Goal: Use online tool/utility

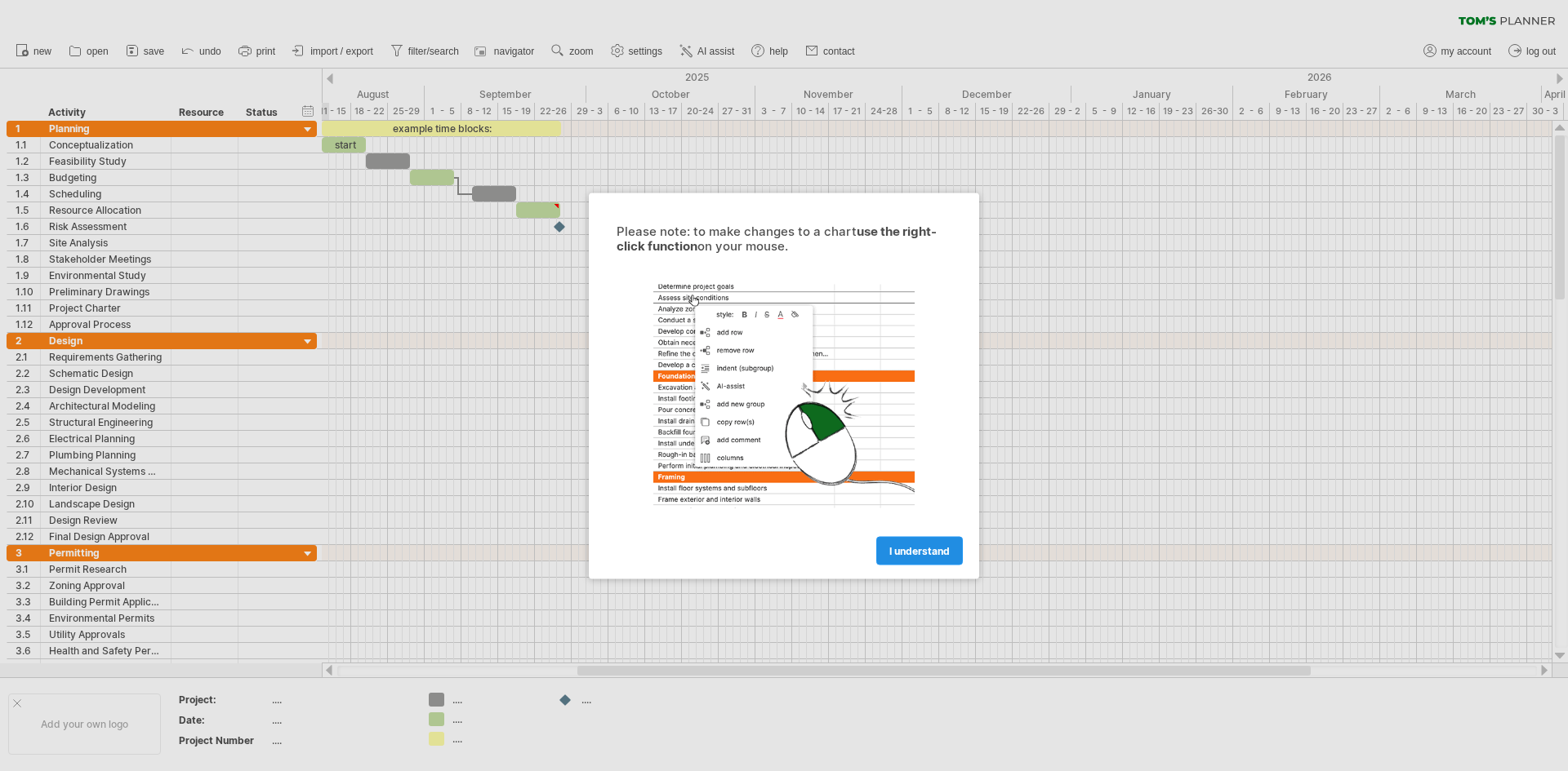
click at [921, 561] on link "I understand" at bounding box center [919, 551] width 87 height 29
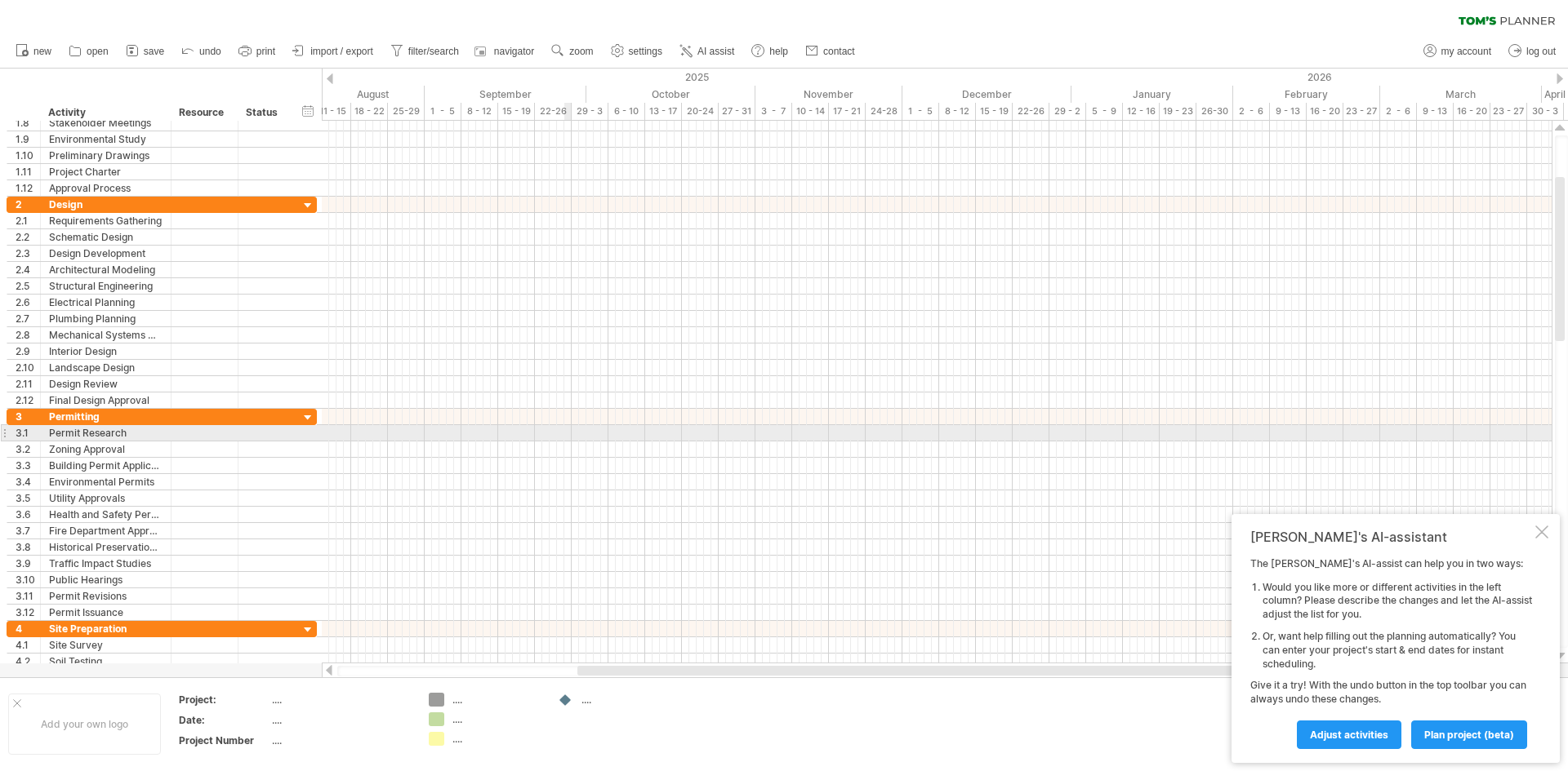
click at [568, 436] on div at bounding box center [936, 433] width 1229 height 17
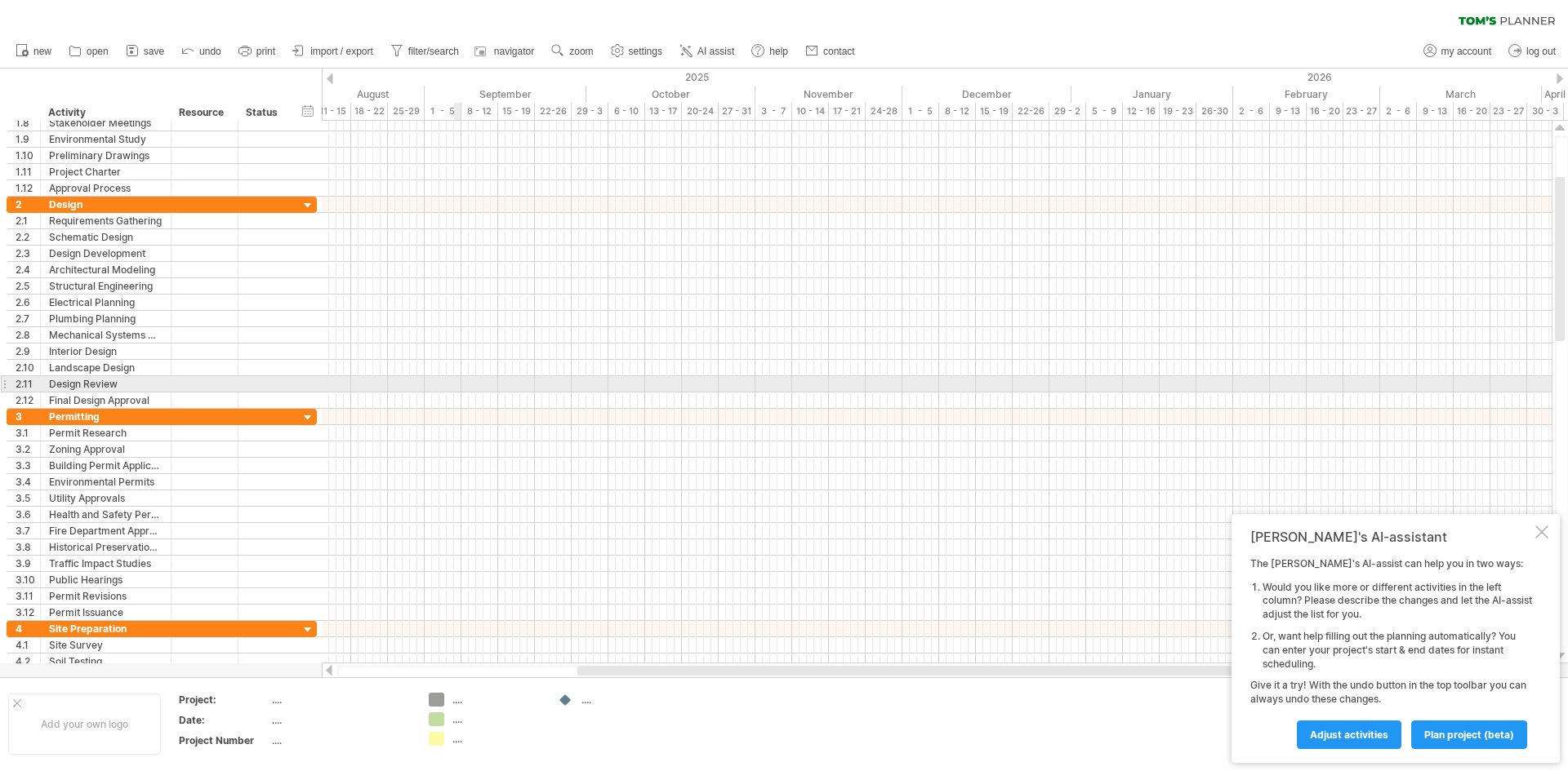
click at [457, 381] on div at bounding box center [936, 385] width 1229 height 17
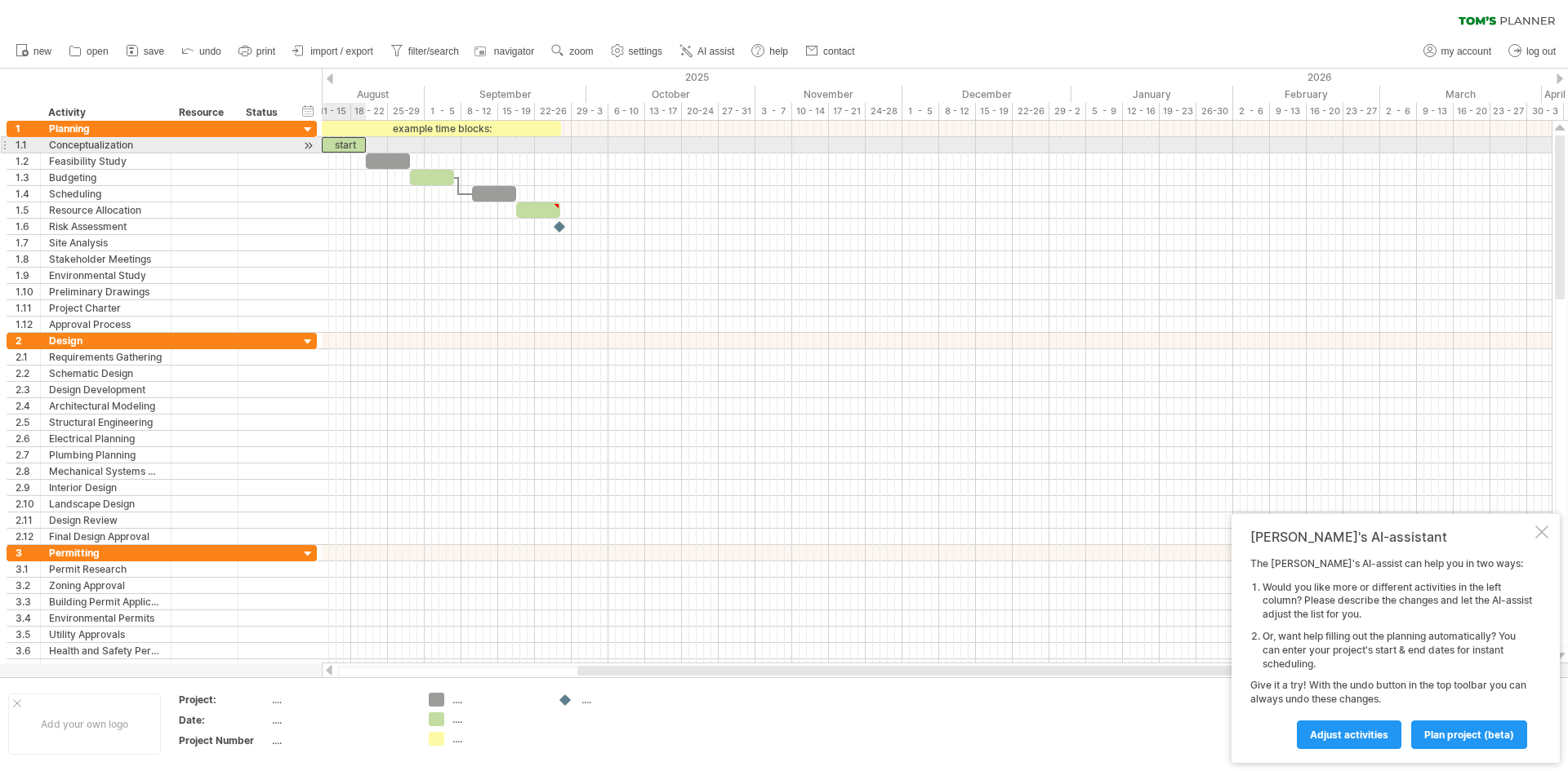
click at [348, 147] on div "start" at bounding box center [343, 144] width 44 height 16
click at [348, 147] on div "*****" at bounding box center [343, 144] width 44 height 16
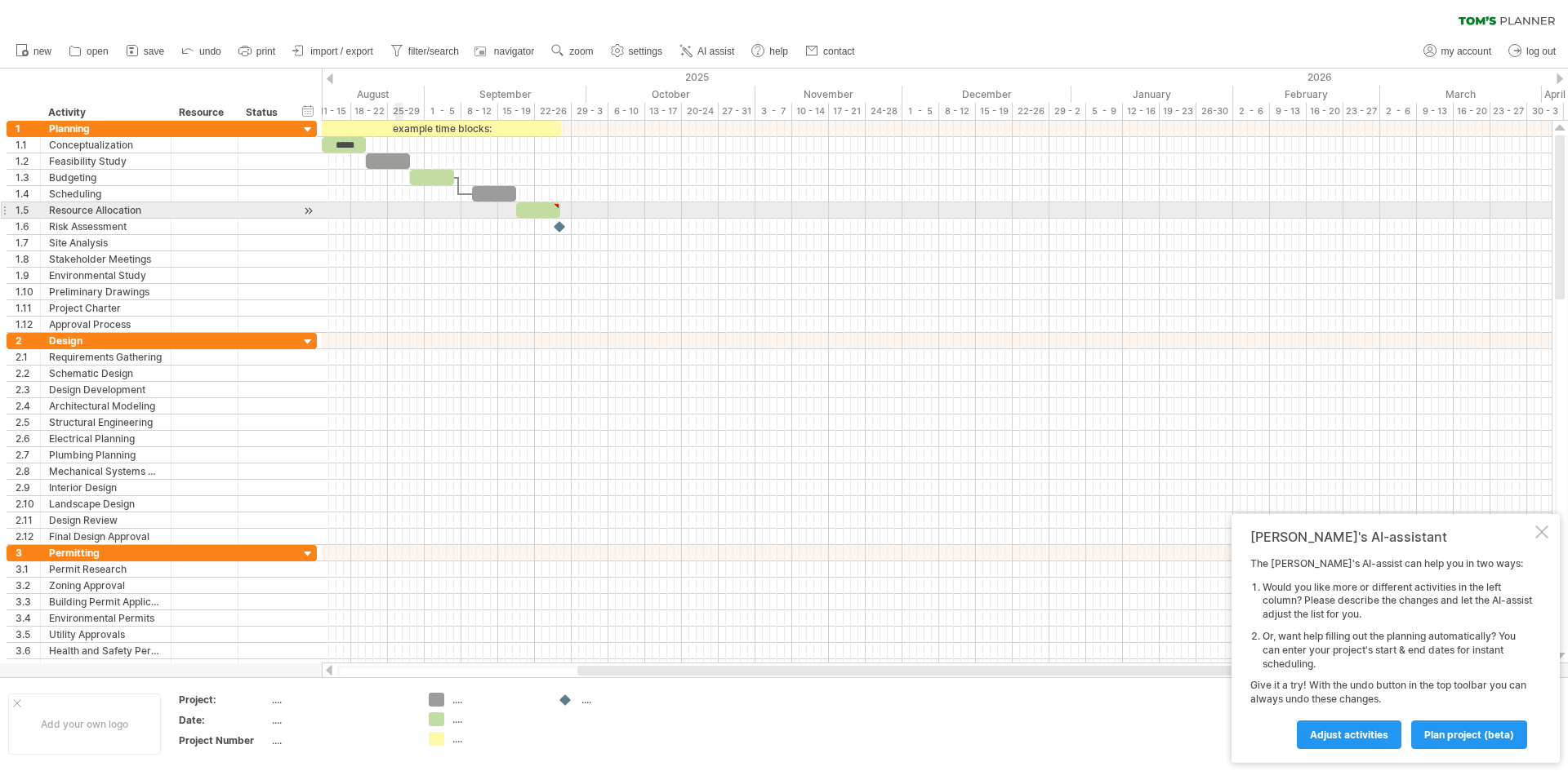
click at [397, 209] on div at bounding box center [936, 211] width 1229 height 17
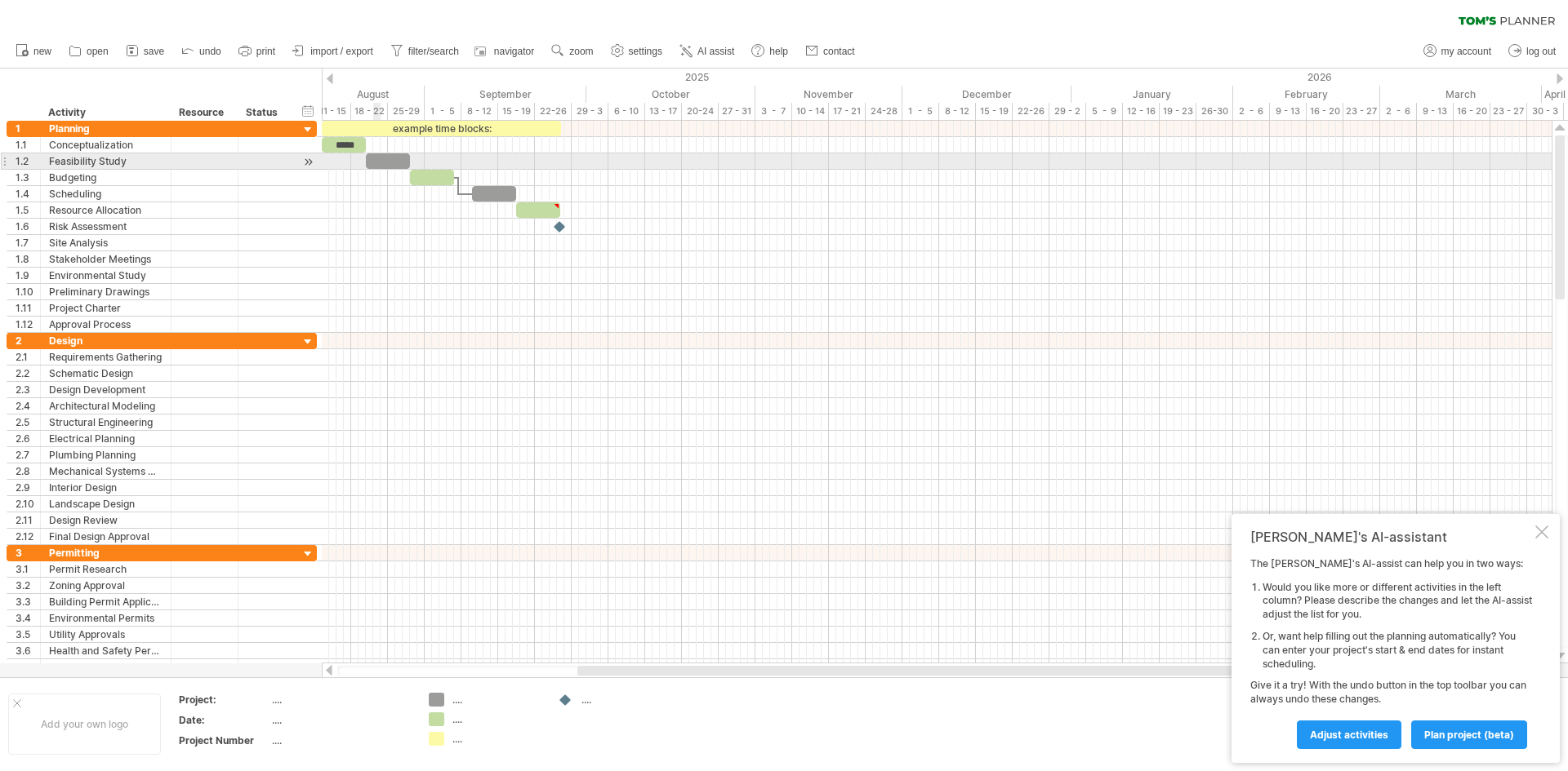
click at [377, 163] on div at bounding box center [387, 161] width 44 height 16
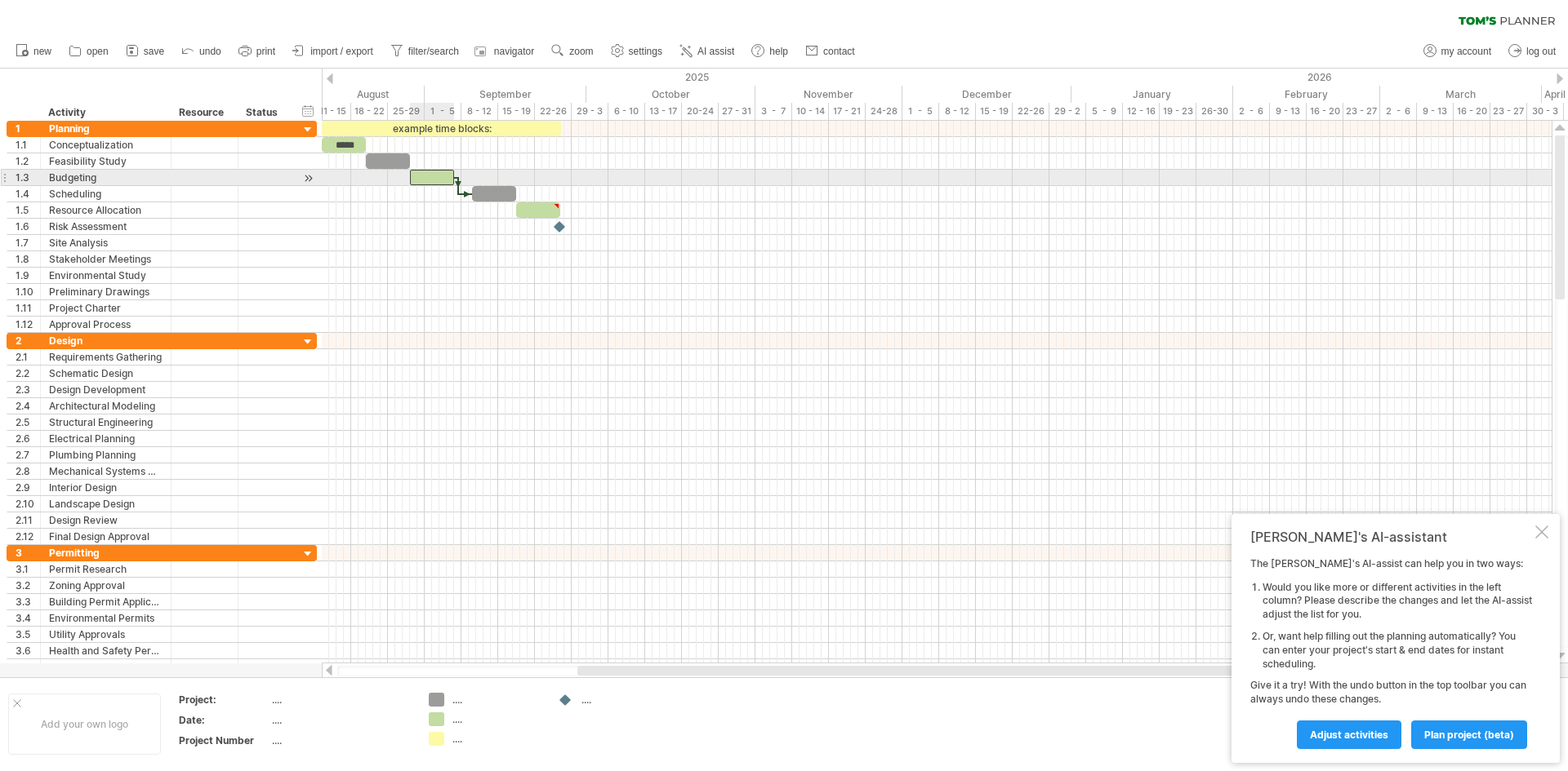
click at [429, 175] on div at bounding box center [431, 178] width 44 height 16
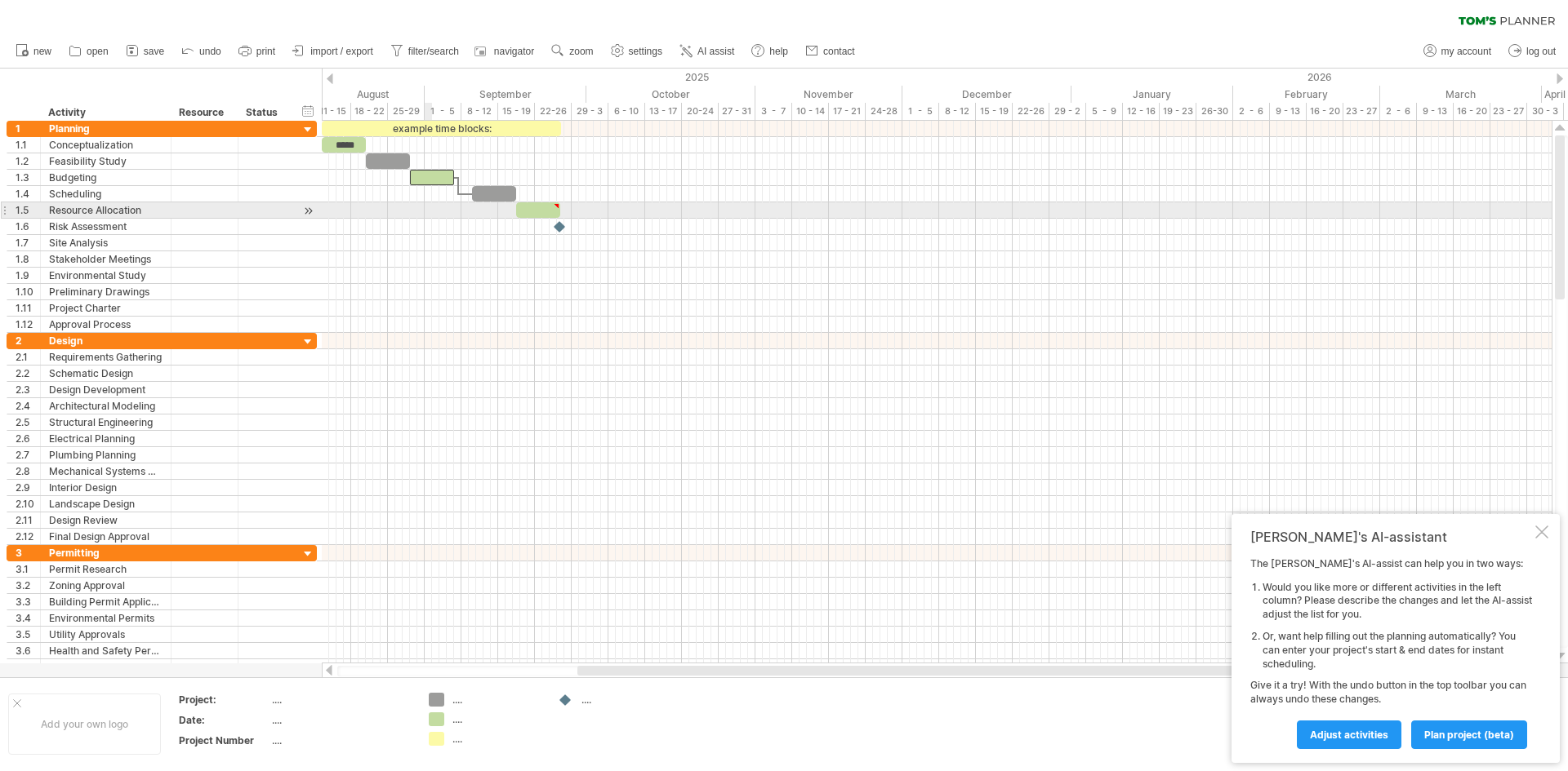
click at [427, 217] on div at bounding box center [936, 211] width 1229 height 17
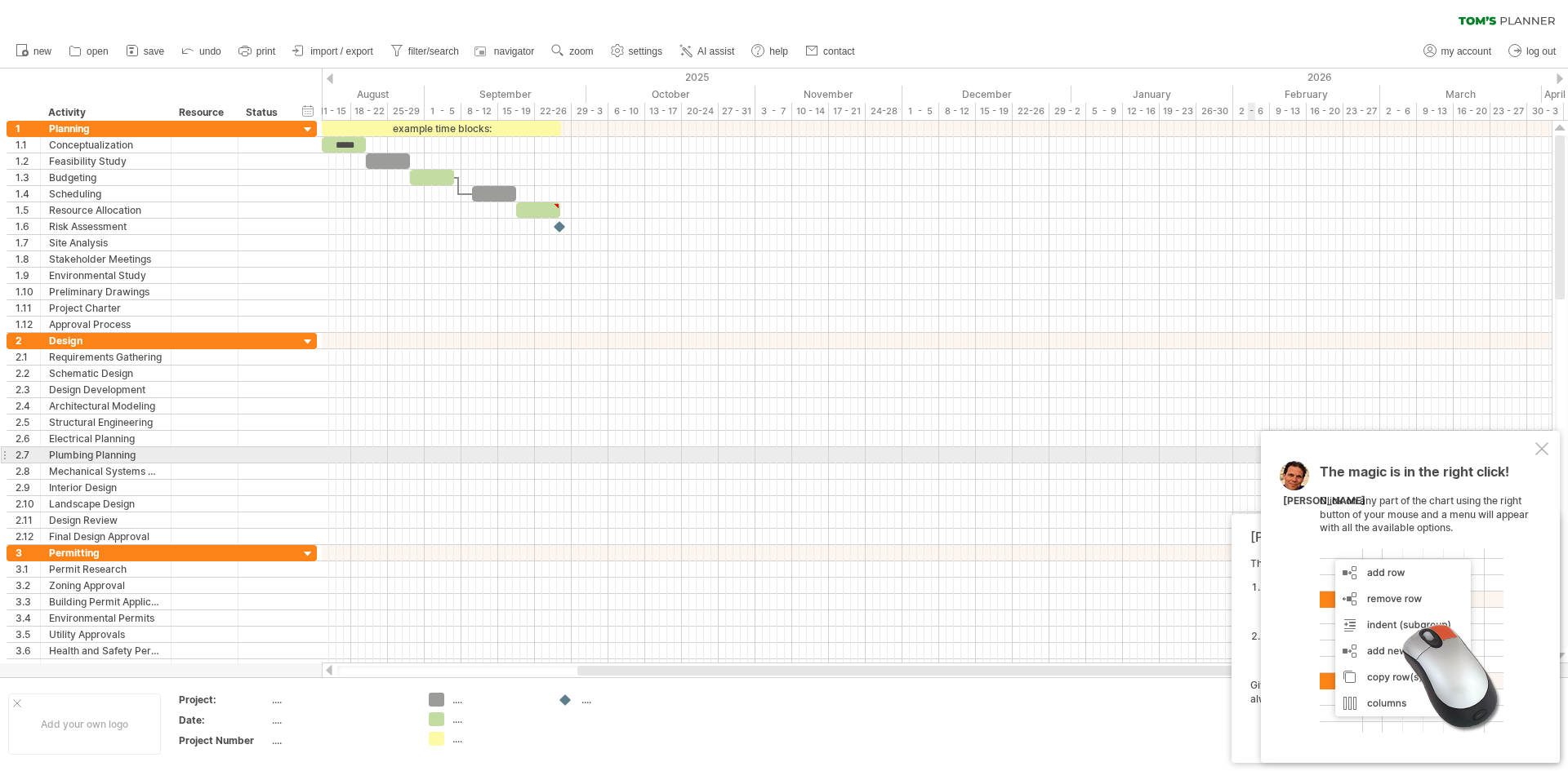
click at [1544, 452] on div at bounding box center [1542, 449] width 13 height 13
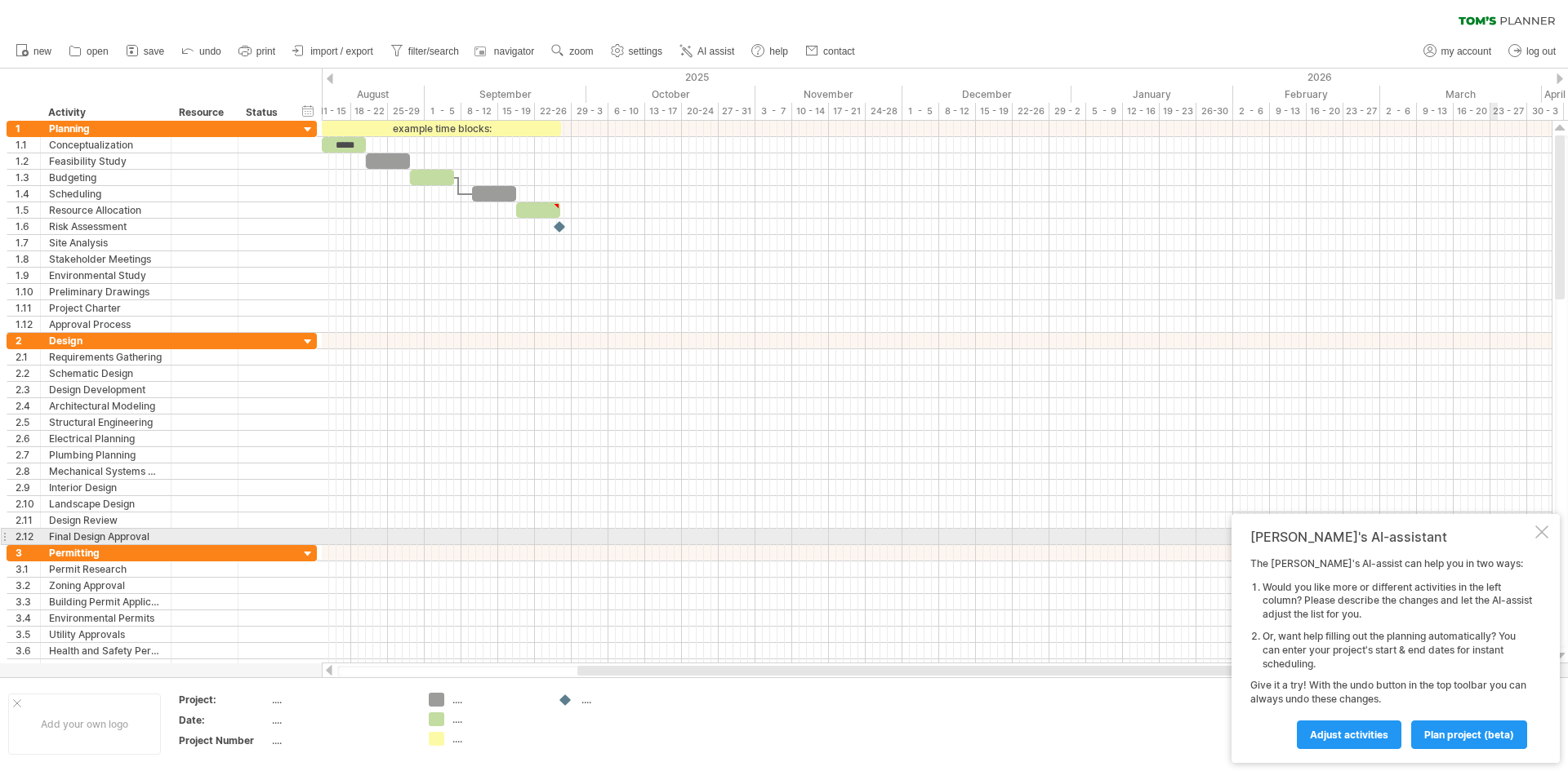
click at [1536, 530] on div at bounding box center [1542, 532] width 13 height 13
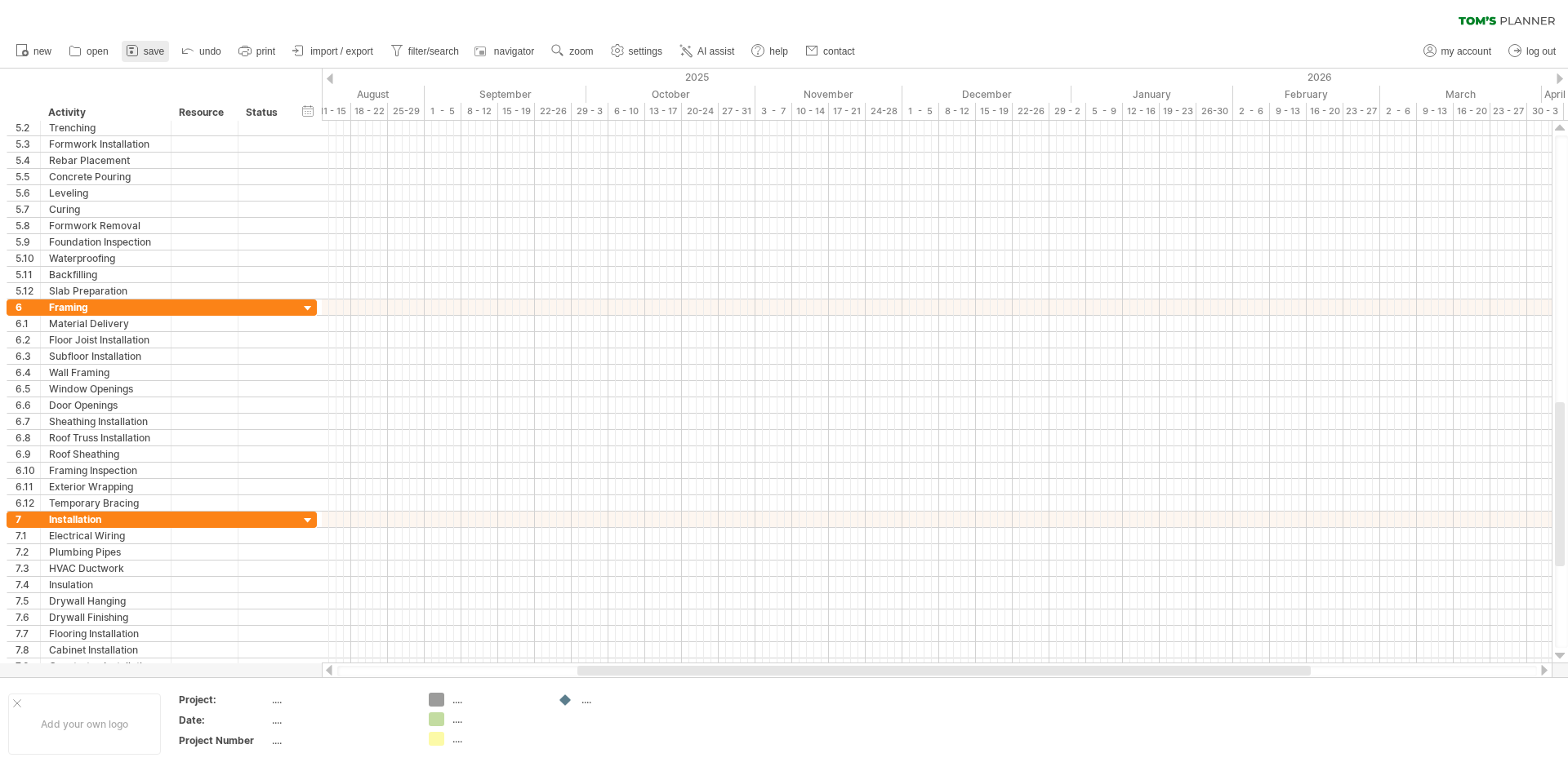
click at [162, 53] on span "save" at bounding box center [154, 51] width 20 height 11
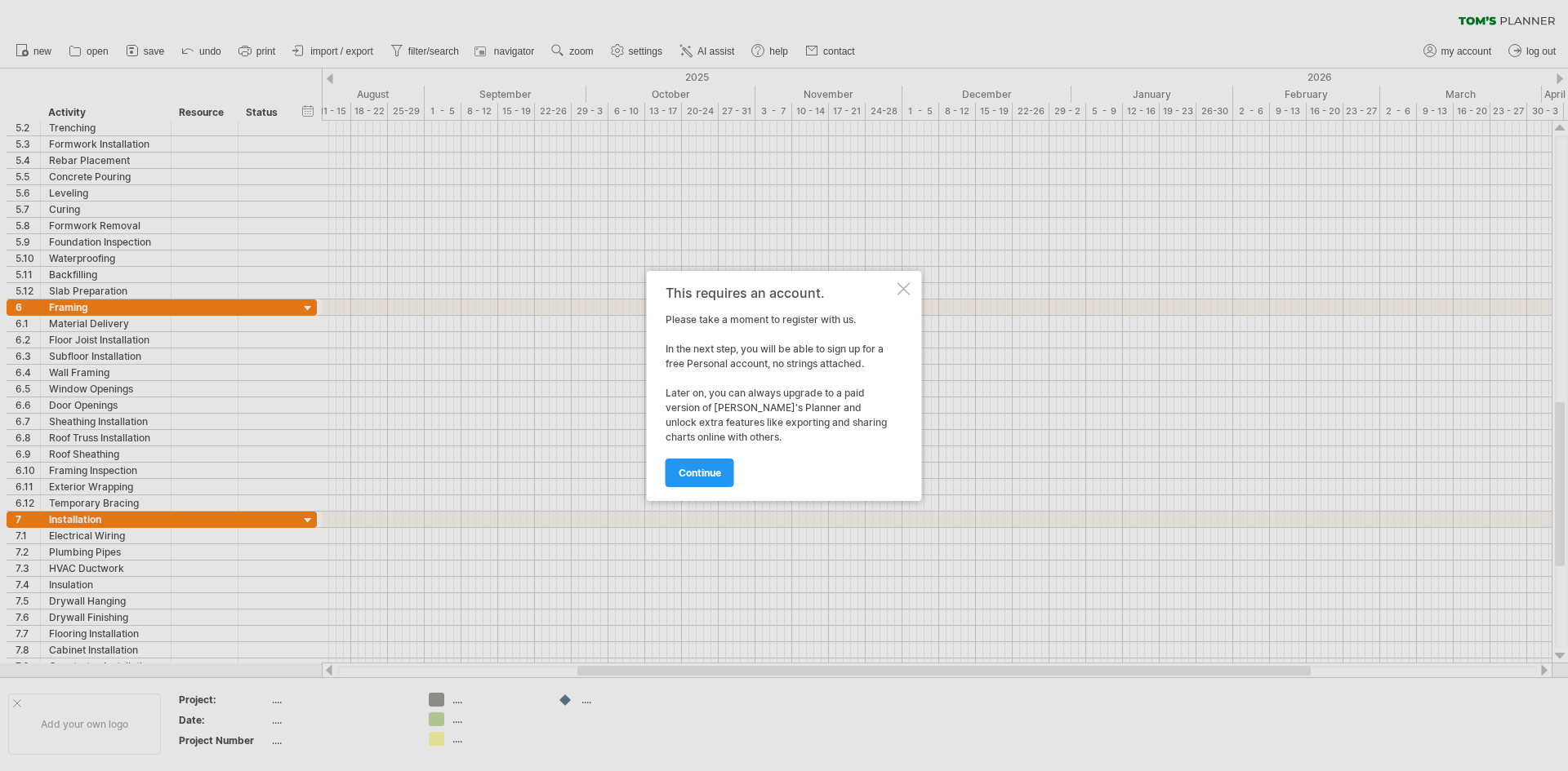
click at [903, 286] on div at bounding box center [904, 289] width 13 height 13
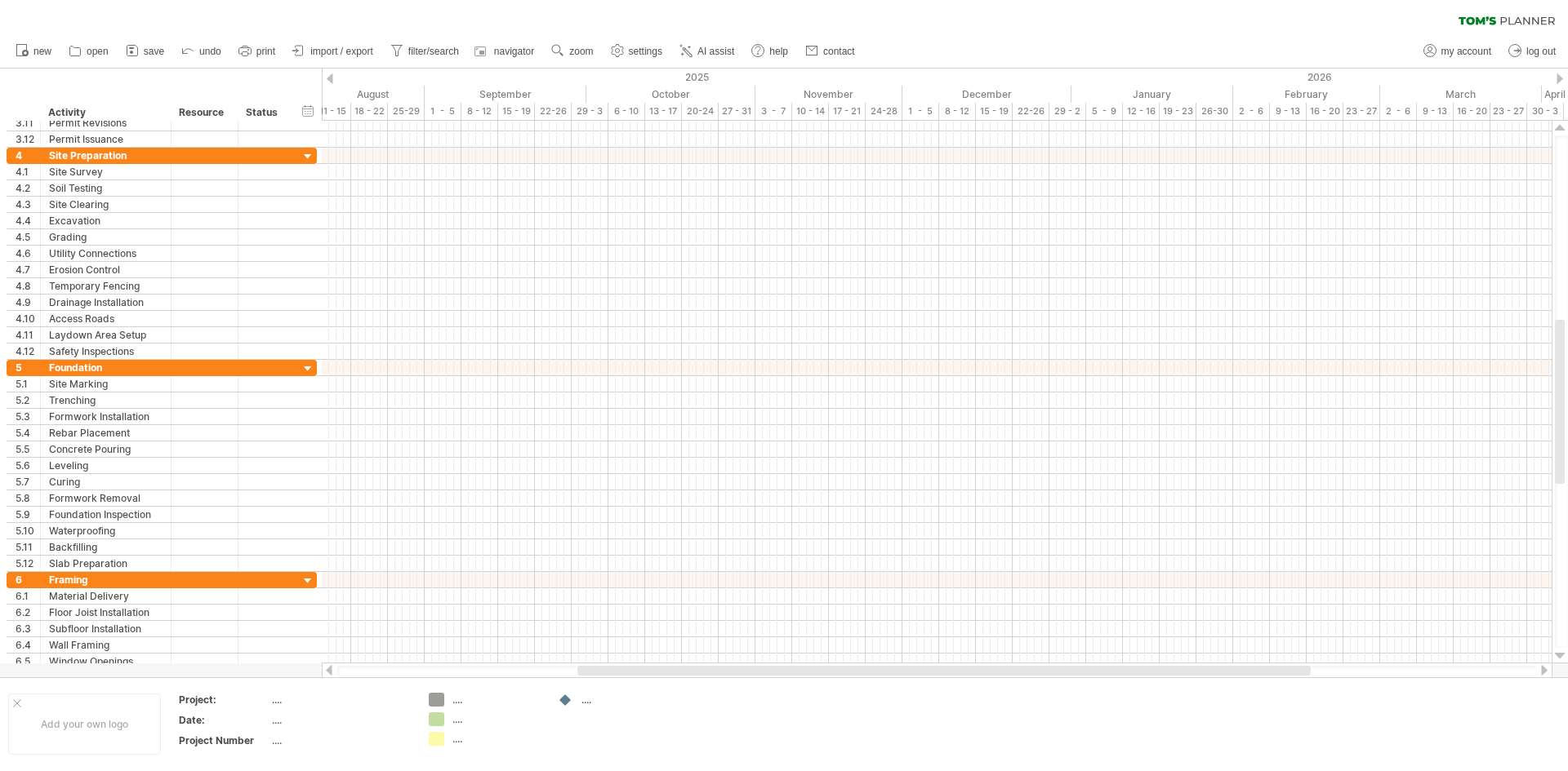
click at [1516, 20] on div "clear filter reapply filter" at bounding box center [784, 17] width 1568 height 34
click at [1516, 20] on icon at bounding box center [1528, 20] width 54 height 7
